Goal: Complete application form

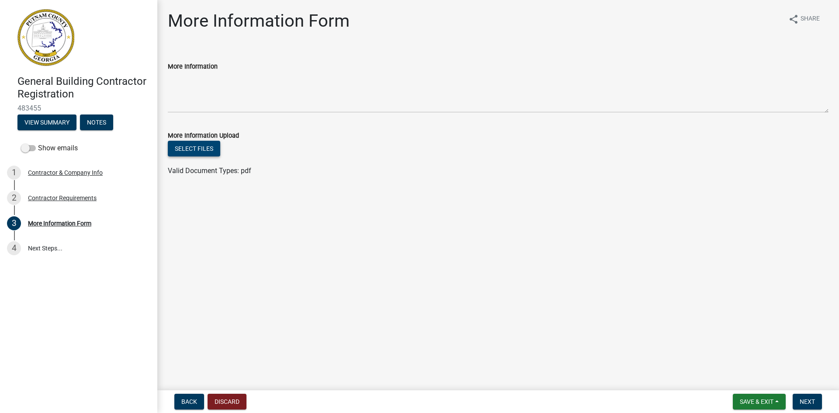
click at [190, 149] on button "Select files" at bounding box center [194, 149] width 52 height 16
click at [199, 147] on button "Select files" at bounding box center [194, 149] width 52 height 16
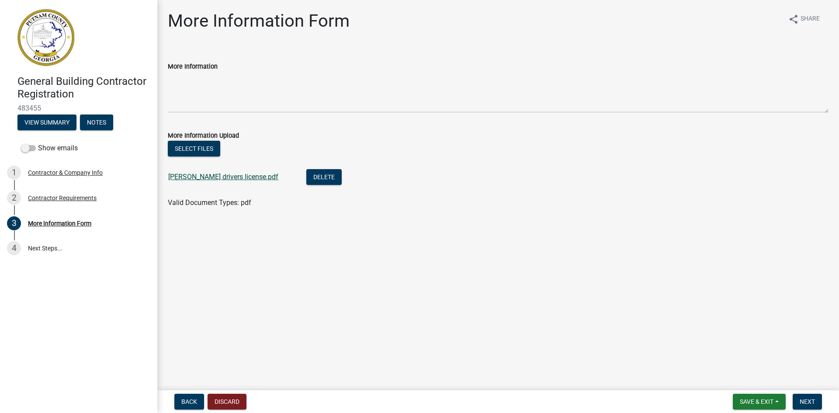
click at [194, 178] on link "[PERSON_NAME] drivers license.pdf" at bounding box center [223, 177] width 110 height 8
click at [756, 403] on span "Save & Exit" at bounding box center [757, 401] width 34 height 7
click at [733, 358] on button "Save" at bounding box center [751, 358] width 70 height 21
click at [761, 402] on span "Save & Exit" at bounding box center [757, 401] width 34 height 7
click at [743, 377] on button "Save & Exit" at bounding box center [751, 379] width 70 height 21
